Goal: Information Seeking & Learning: Stay updated

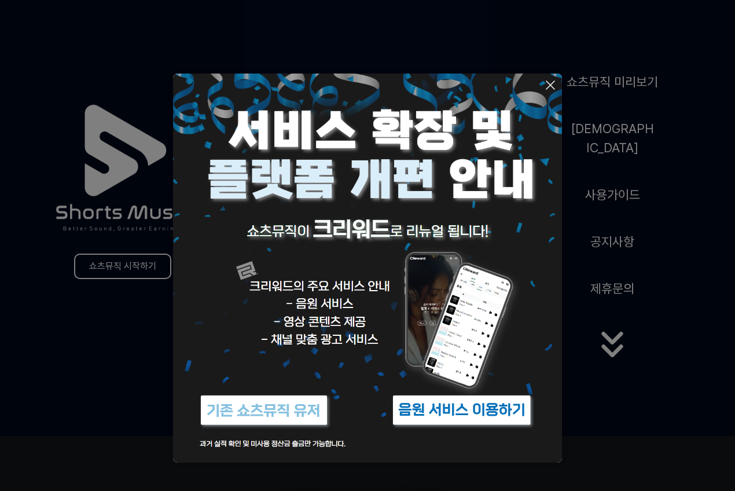
click at [550, 84] on icon at bounding box center [551, 85] width 14 height 14
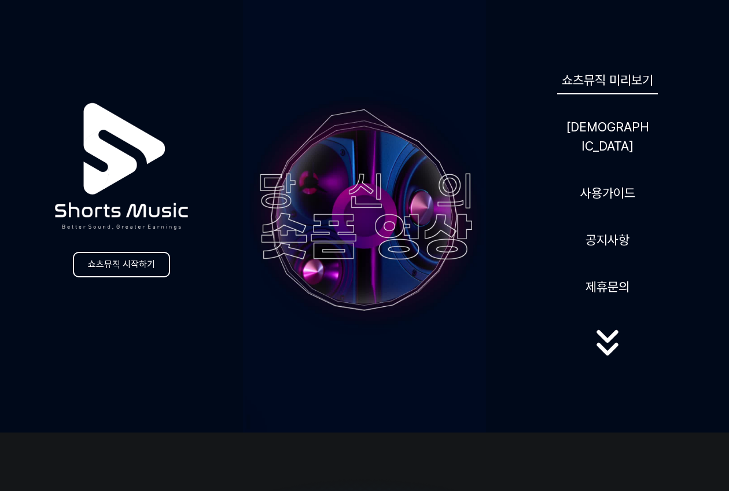
click at [611, 94] on link "쇼츠뮤직 미리보기" at bounding box center [607, 80] width 101 height 28
click at [604, 142] on link "[DEMOGRAPHIC_DATA]" at bounding box center [607, 136] width 93 height 47
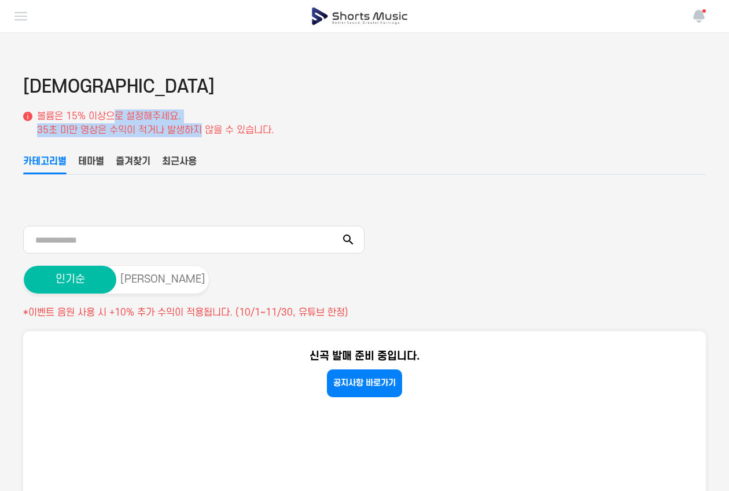
drag, startPoint x: 118, startPoint y: 120, endPoint x: 201, endPoint y: 131, distance: 84.7
click at [201, 131] on p "볼륨은 15% 이상으로 설정해주세요. 35초 미만 영상은 수익이 적거나 발생하지 않을 수 있습니다." at bounding box center [155, 123] width 237 height 28
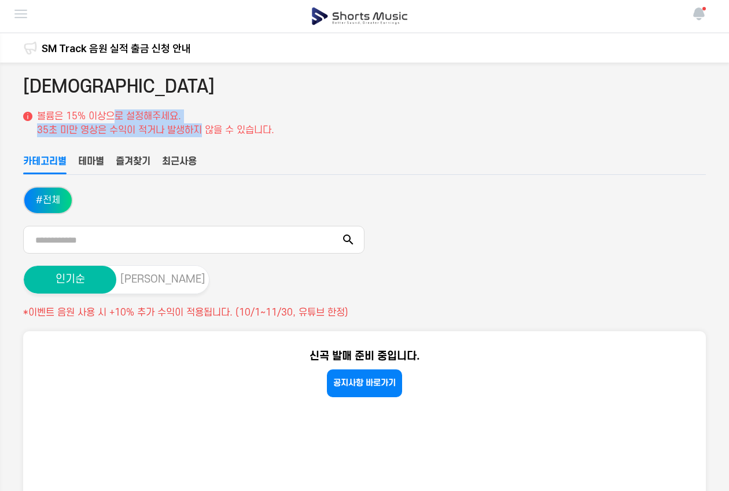
click at [170, 278] on button "[PERSON_NAME]" at bounding box center [162, 280] width 93 height 28
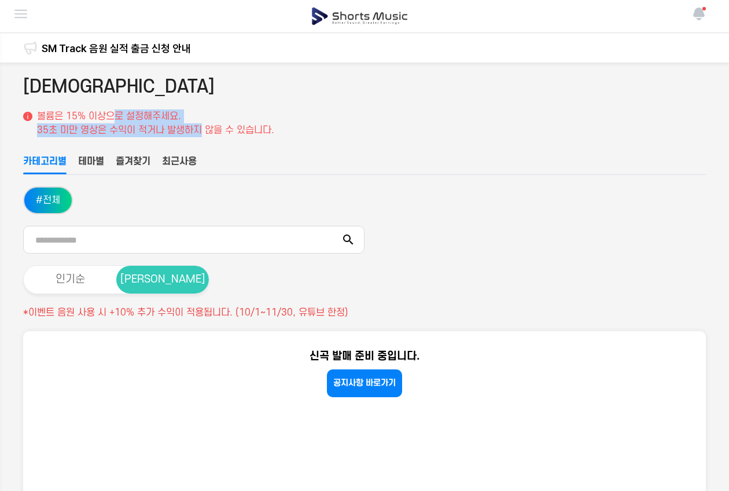
click at [168, 280] on button "[PERSON_NAME]" at bounding box center [162, 280] width 93 height 28
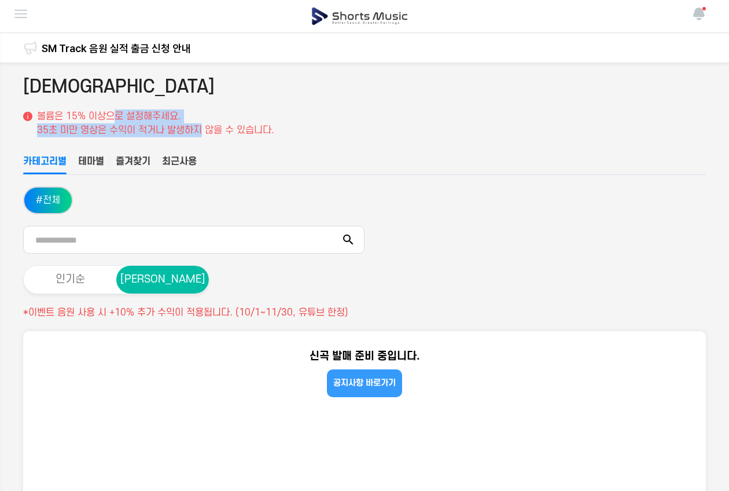
click at [347, 376] on link "공지사항 바로가기" at bounding box center [364, 383] width 75 height 28
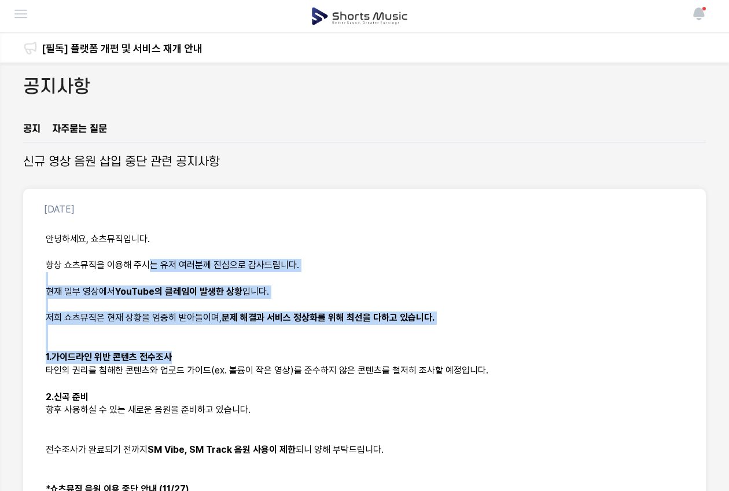
drag, startPoint x: 146, startPoint y: 265, endPoint x: 407, endPoint y: 357, distance: 276.6
click at [407, 357] on div "안녕하세요, 쇼츠뮤직입니다. 항상 쇼츠뮤직을 이용해 주시는 유저 여러분께 진심으로 감사드립니다. 현재 일부 영상에서 YouTube의 클레임이 …" at bounding box center [364, 397] width 655 height 343
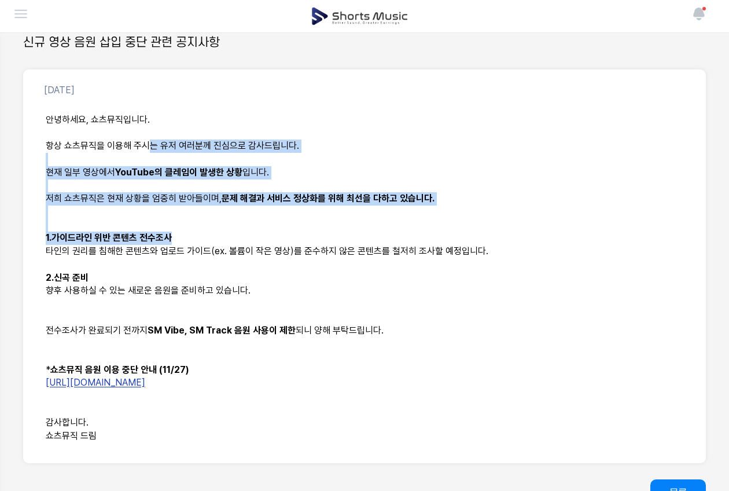
scroll to position [226, 0]
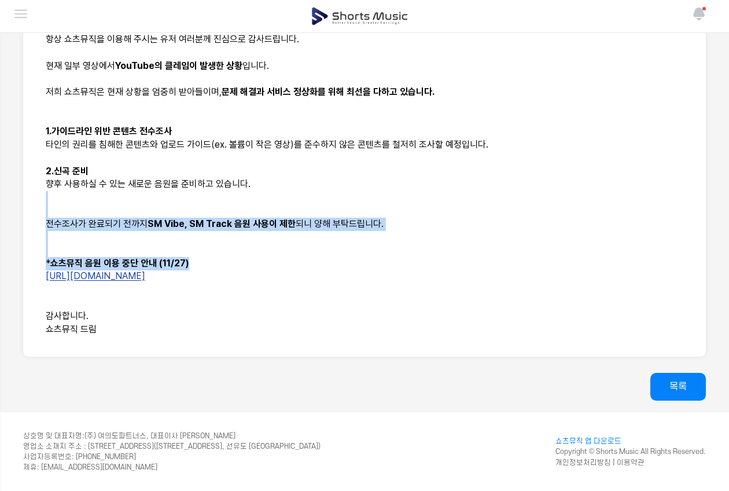
drag, startPoint x: 269, startPoint y: 187, endPoint x: 307, endPoint y: 267, distance: 89.1
click at [307, 267] on div "안녕하세요, 쇼츠뮤직입니다. 항상 쇼츠뮤직을 이용해 주시는 유저 여러분께 진심으로 감사드립니다. 현재 일부 영상에서 YouTube의 클레임이 …" at bounding box center [364, 171] width 655 height 343
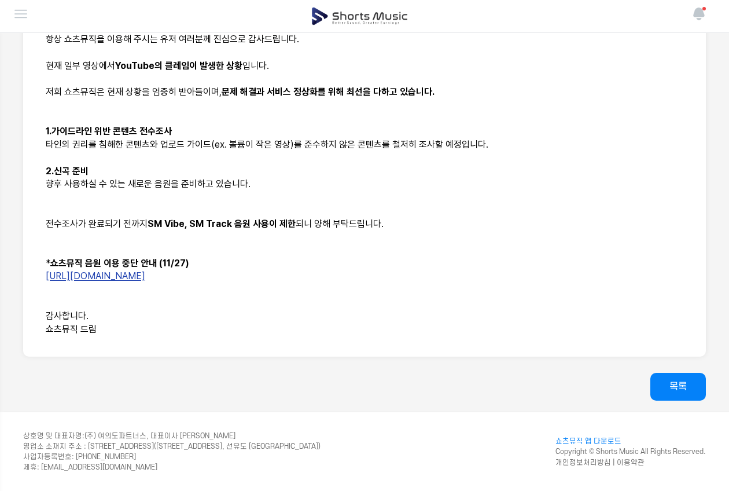
drag, startPoint x: 307, startPoint y: 267, endPoint x: 267, endPoint y: 298, distance: 49.9
click at [267, 298] on p at bounding box center [365, 302] width 638 height 13
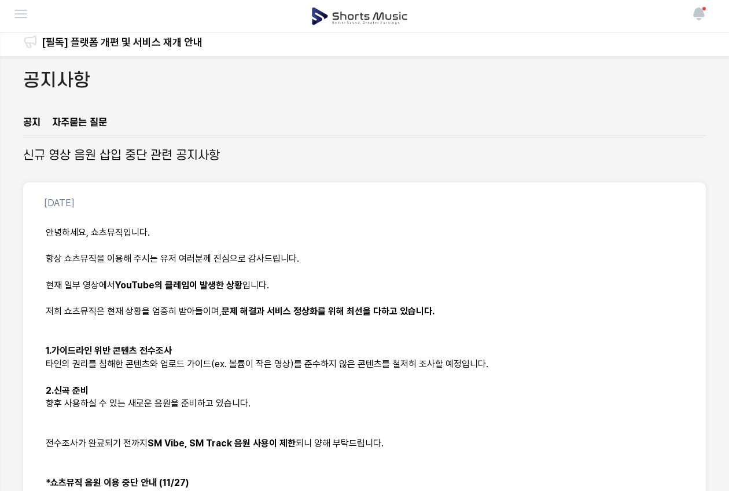
scroll to position [0, 0]
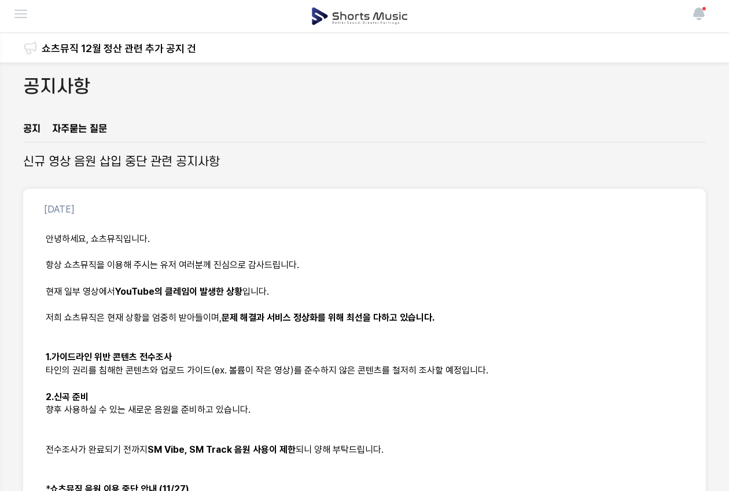
click at [386, 18] on img at bounding box center [359, 16] width 97 height 32
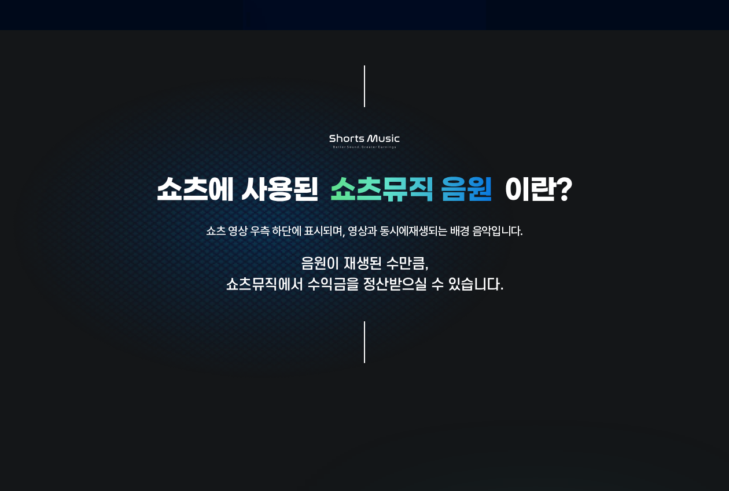
scroll to position [405, 0]
